Goal: Find specific page/section: Find specific page/section

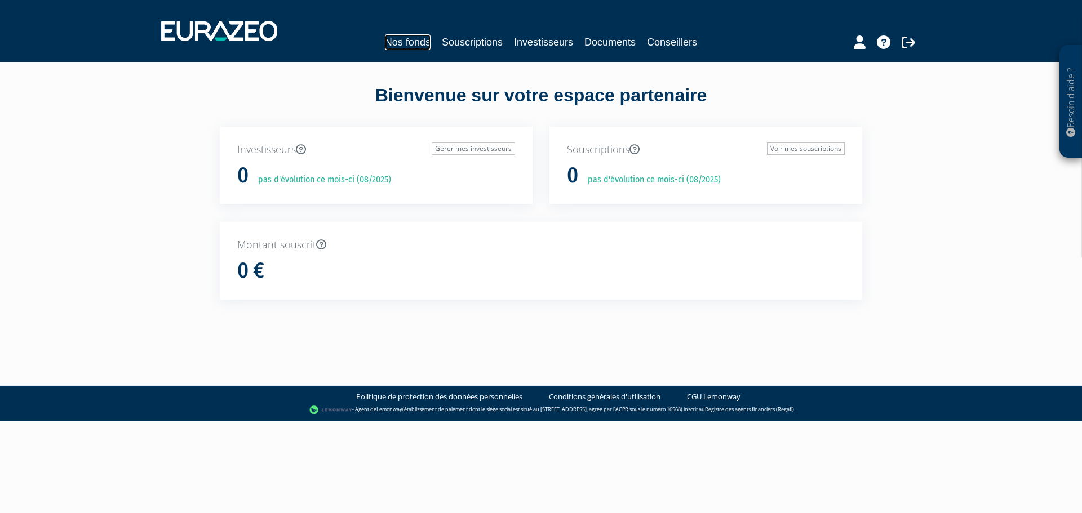
click at [388, 47] on link "Nos fonds" at bounding box center [408, 42] width 46 height 16
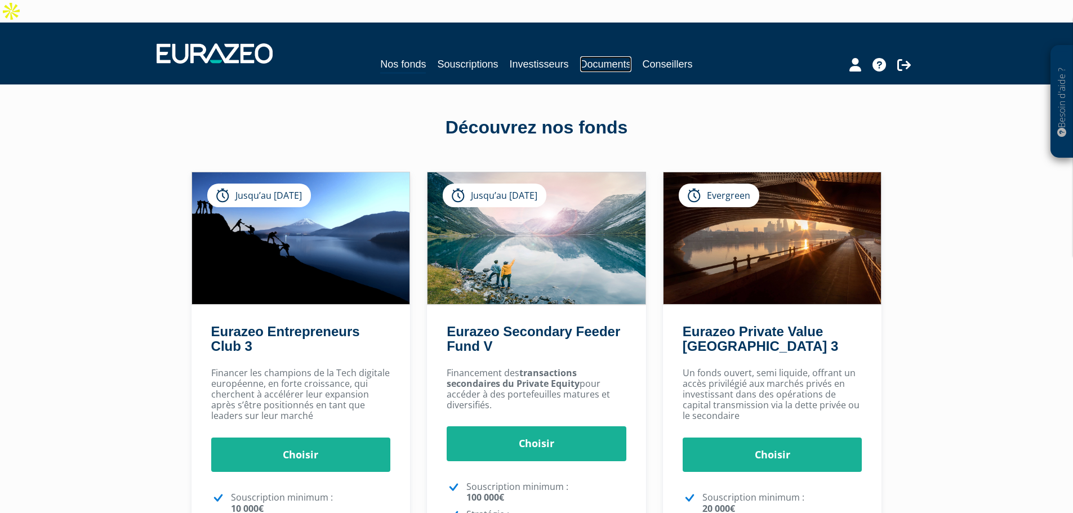
click at [608, 56] on link "Documents" at bounding box center [605, 64] width 51 height 16
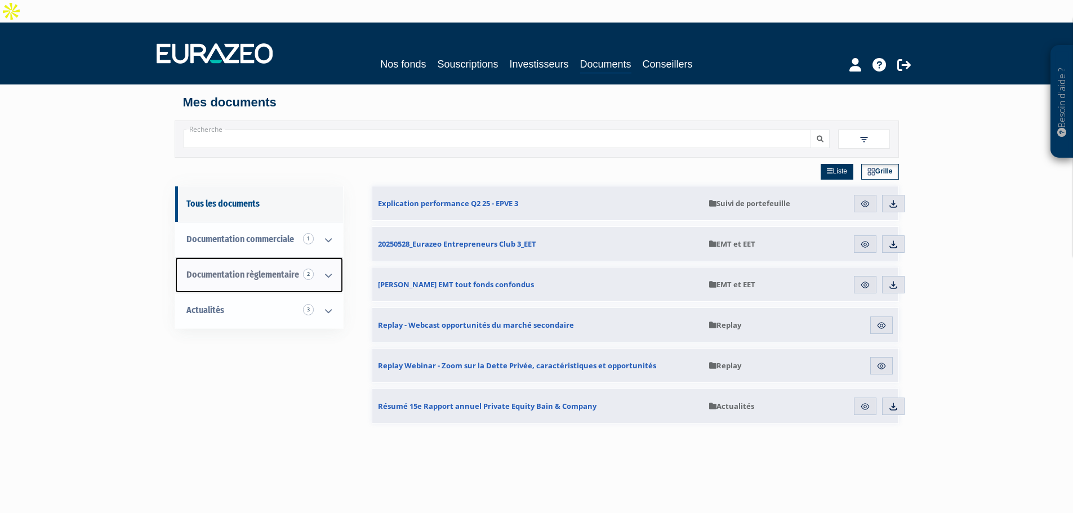
click at [265, 269] on span "Documentation règlementaire 2" at bounding box center [242, 274] width 113 height 11
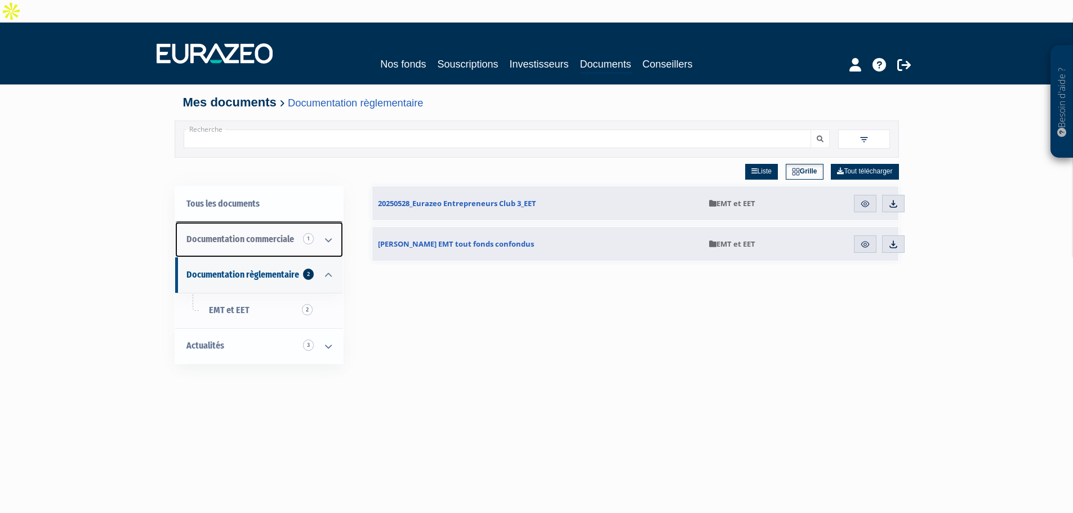
click at [263, 222] on link "Documentation commerciale 1" at bounding box center [259, 239] width 168 height 35
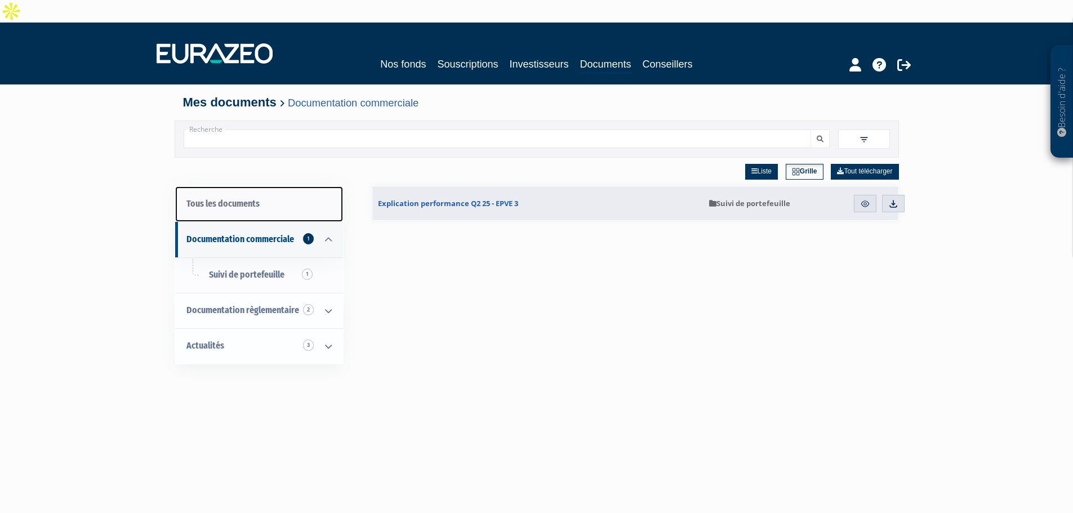
click at [259, 186] on link "Tous les documents" at bounding box center [259, 203] width 168 height 35
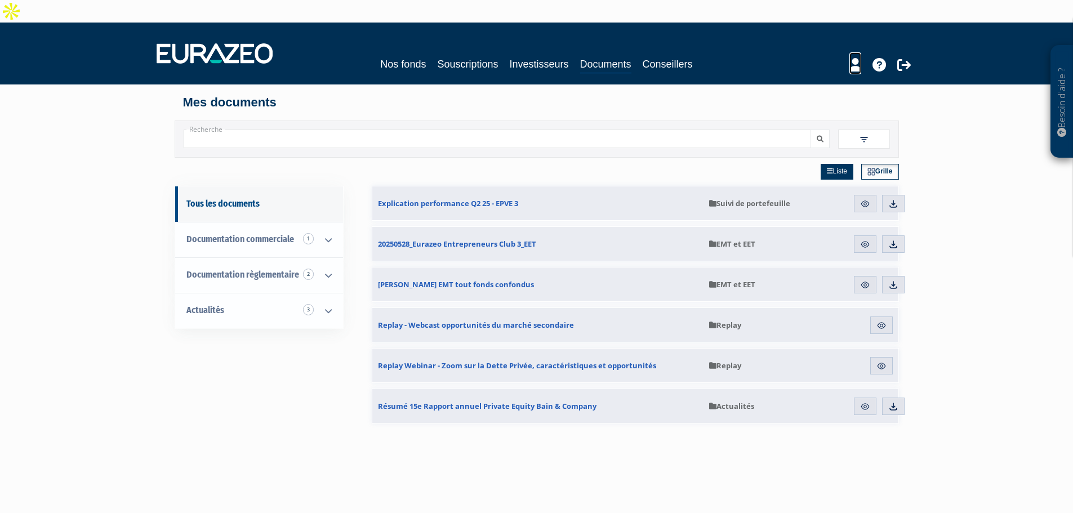
click at [857, 58] on icon at bounding box center [856, 65] width 12 height 14
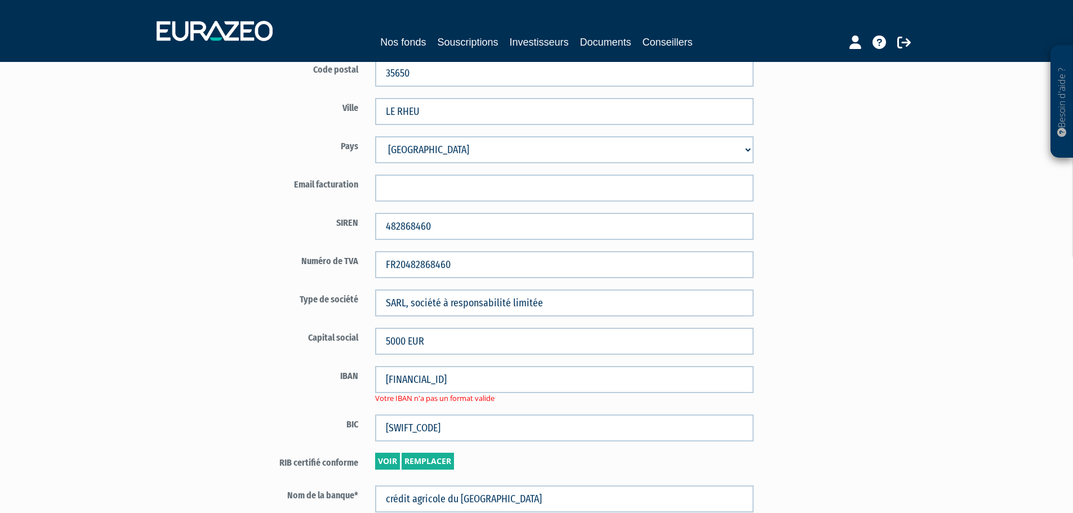
scroll to position [563, 0]
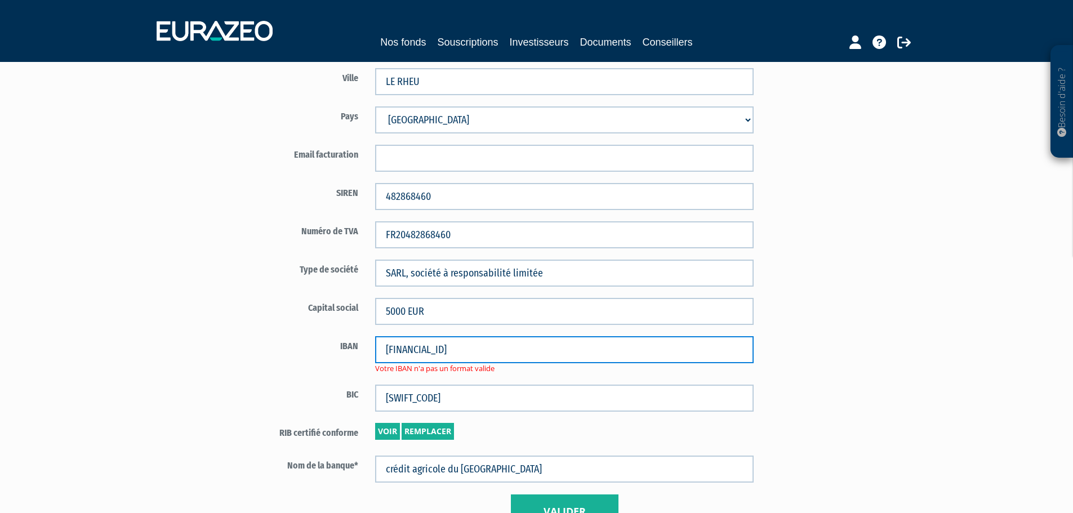
click at [388, 336] on input "[FINANCIAL_ID]" at bounding box center [564, 349] width 379 height 27
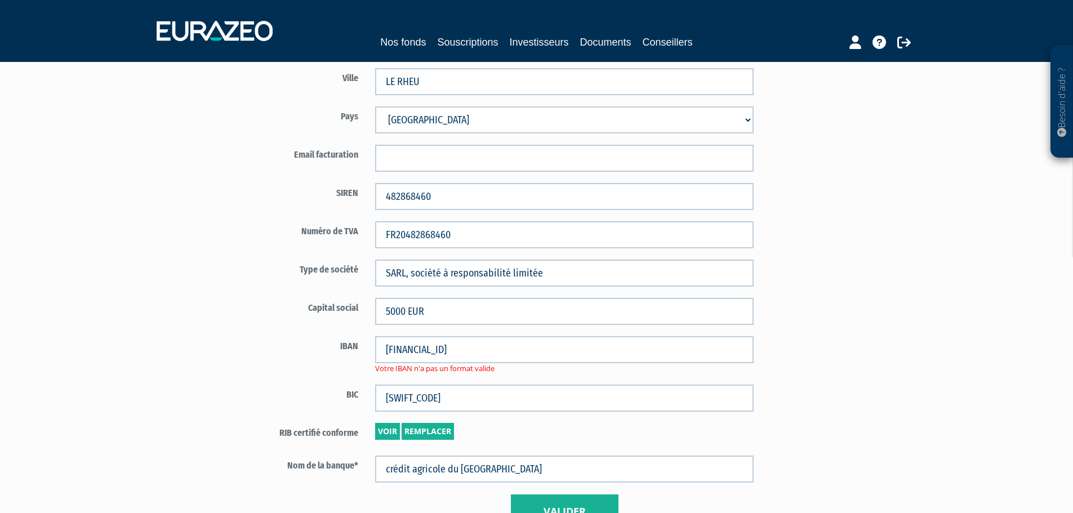
click at [750, 304] on form "Code distributeur 3598 Raison sociale* ALTEOR PATRIMOINE ET [GEOGRAPHIC_DATA]" at bounding box center [498, 70] width 527 height 918
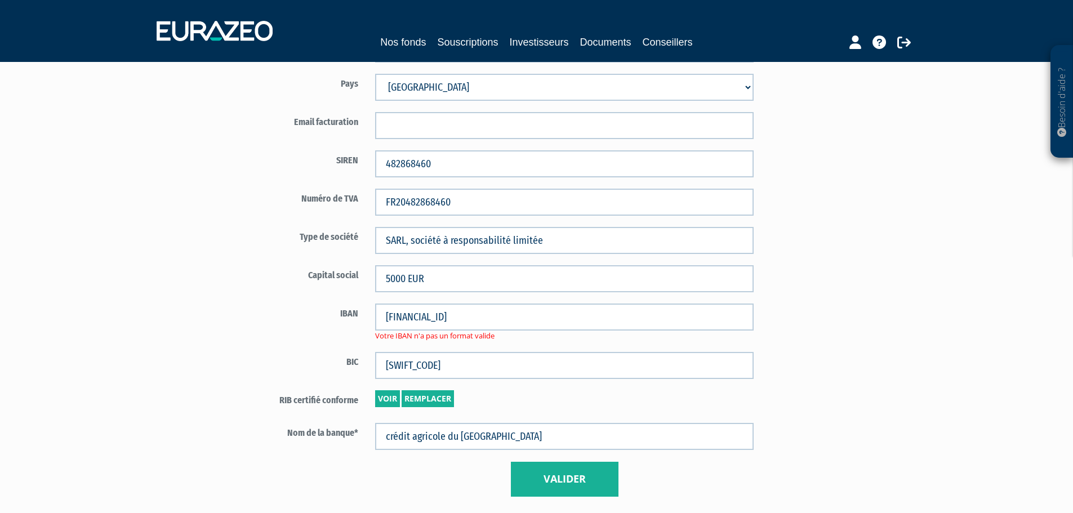
scroll to position [655, 0]
